Goal: Find specific page/section: Find specific page/section

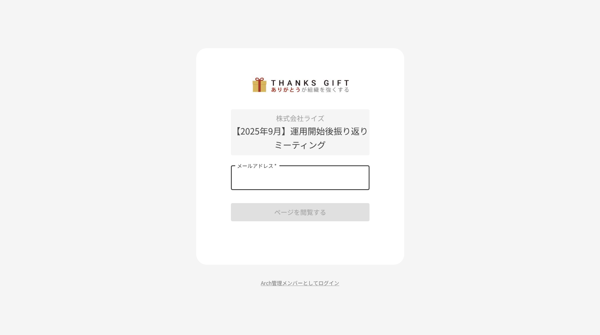
click at [317, 179] on input "メールアドレス   *" at bounding box center [300, 178] width 139 height 24
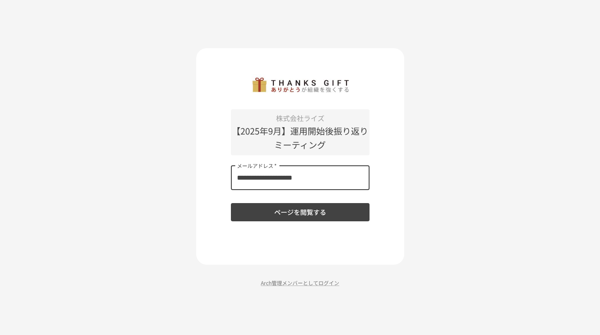
type input "**********"
click at [273, 207] on button "ページを閲覧する" at bounding box center [300, 212] width 139 height 18
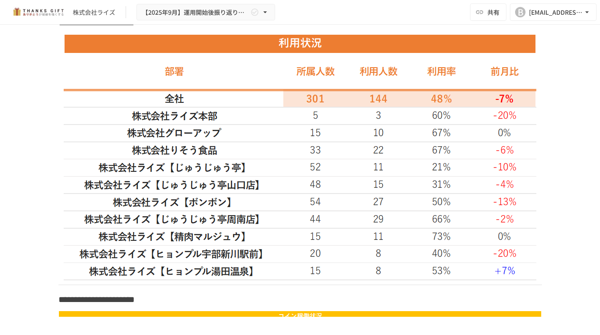
scroll to position [1213, 0]
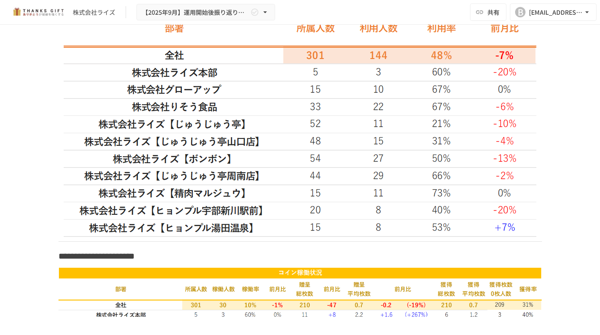
click at [210, 125] on img at bounding box center [300, 113] width 473 height 247
click at [257, 129] on img at bounding box center [300, 113] width 473 height 247
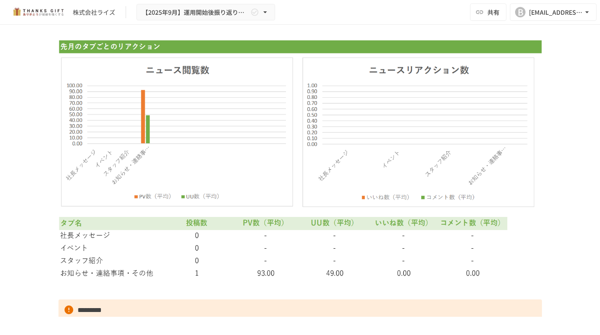
scroll to position [2513, 0]
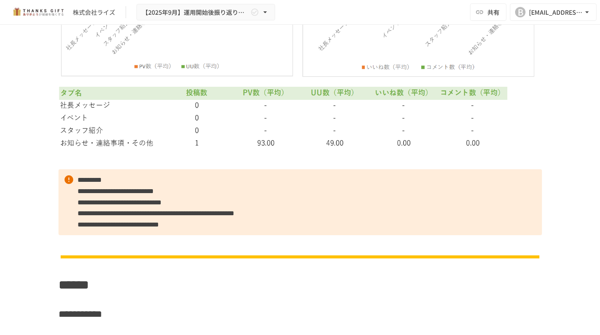
click at [167, 216] on span "**********" at bounding box center [156, 213] width 157 height 6
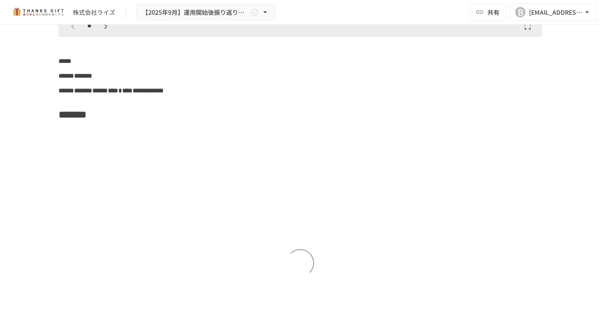
scroll to position [4203, 0]
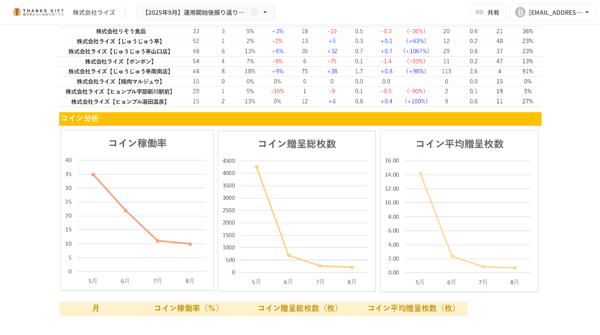
scroll to position [1430, 0]
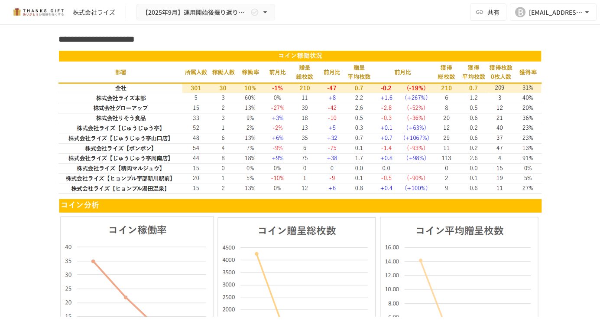
drag, startPoint x: 261, startPoint y: 60, endPoint x: 261, endPoint y: 82, distance: 21.7
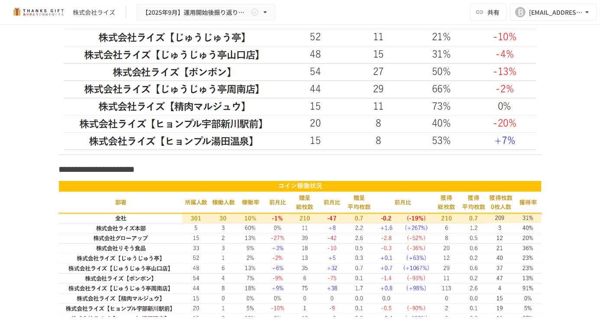
click at [271, 155] on hr at bounding box center [300, 154] width 484 height 0
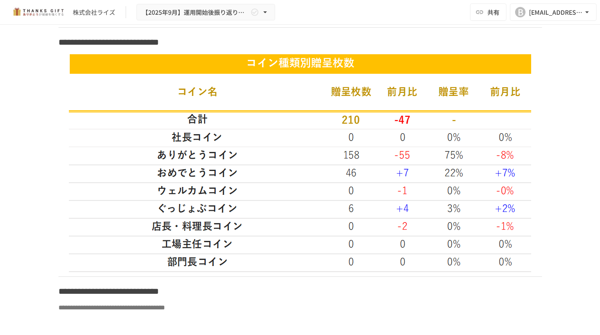
scroll to position [1777, 0]
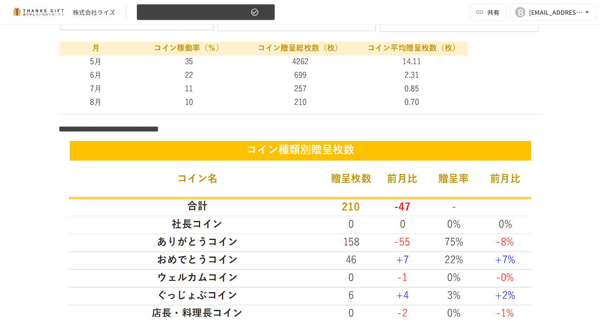
click at [268, 8] on icon "button" at bounding box center [265, 12] width 9 height 9
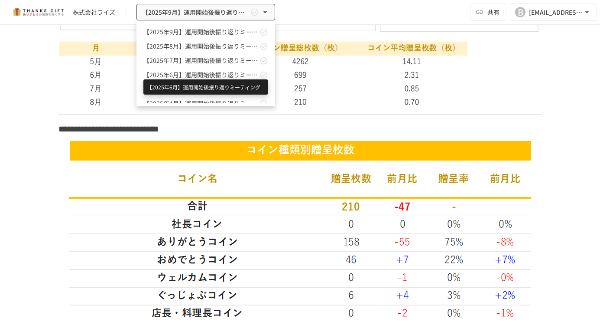
click at [214, 73] on span "【2025年6月】運用開始後振り返りミーティング" at bounding box center [200, 74] width 114 height 9
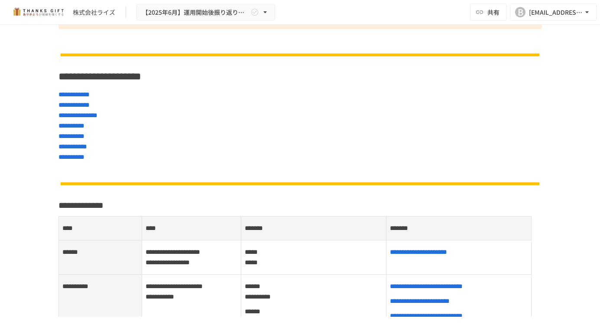
scroll to position [1210, 0]
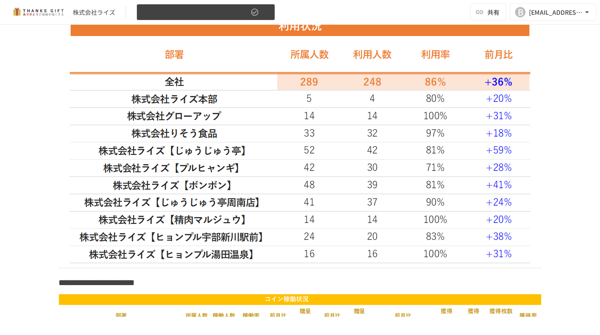
click at [262, 14] on icon "button" at bounding box center [265, 12] width 9 height 9
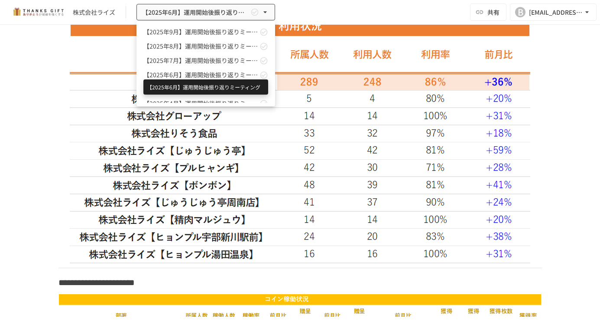
scroll to position [87, 0]
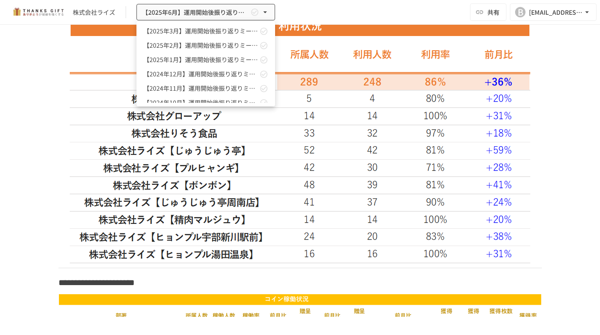
click at [344, 38] on div at bounding box center [300, 167] width 600 height 335
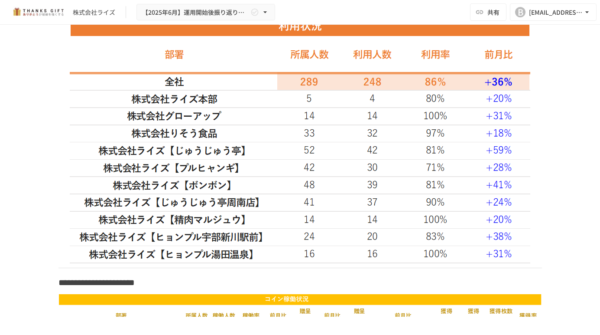
scroll to position [1080, 0]
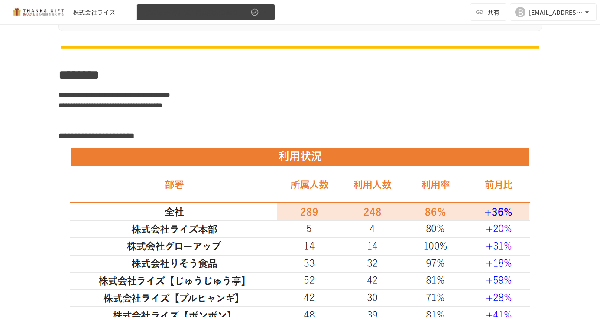
click at [254, 10] on icon "button" at bounding box center [254, 12] width 9 height 9
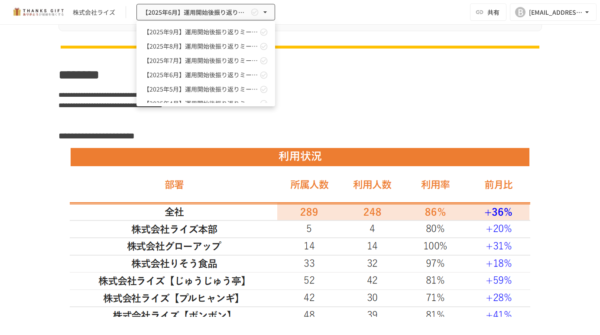
click at [227, 55] on link "【2025年7月】運用開始後振り返りミーティング" at bounding box center [205, 60] width 139 height 14
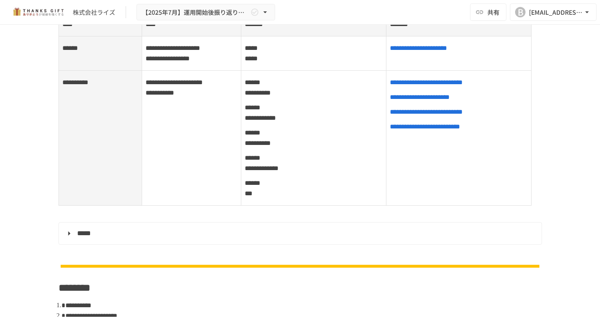
scroll to position [432, 0]
